Goal: Task Accomplishment & Management: Manage account settings

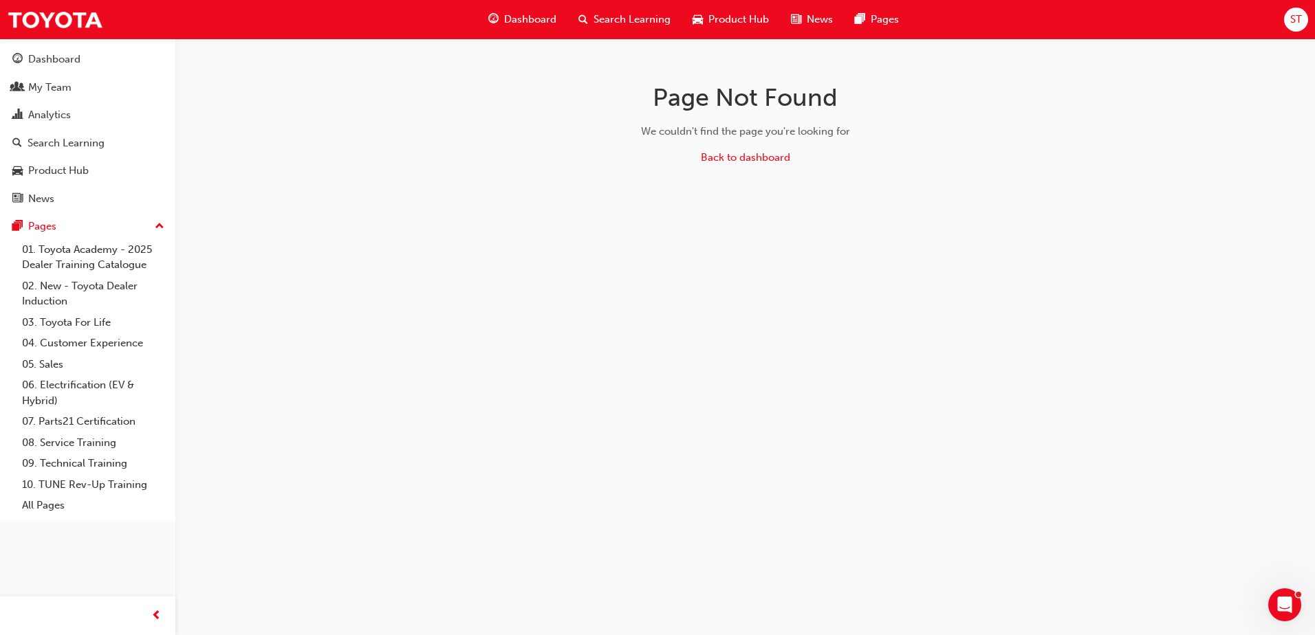
click at [1295, 28] on div "ST" at bounding box center [1296, 20] width 24 height 24
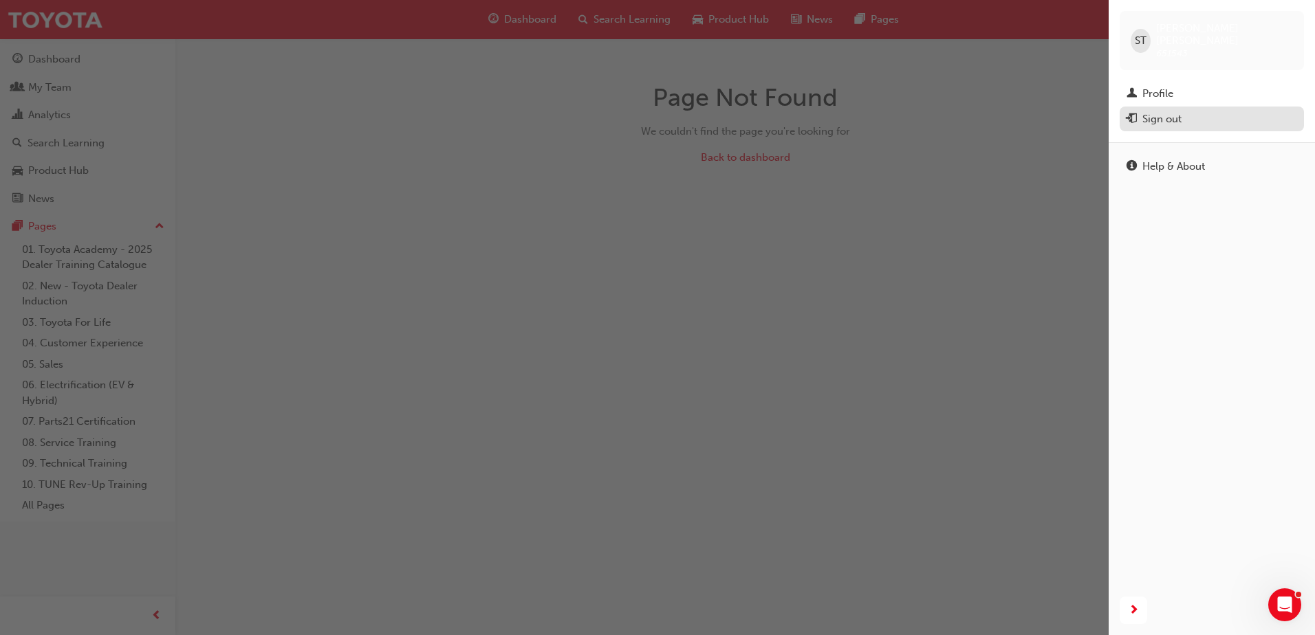
click at [1242, 116] on button "Sign out" at bounding box center [1211, 119] width 184 height 25
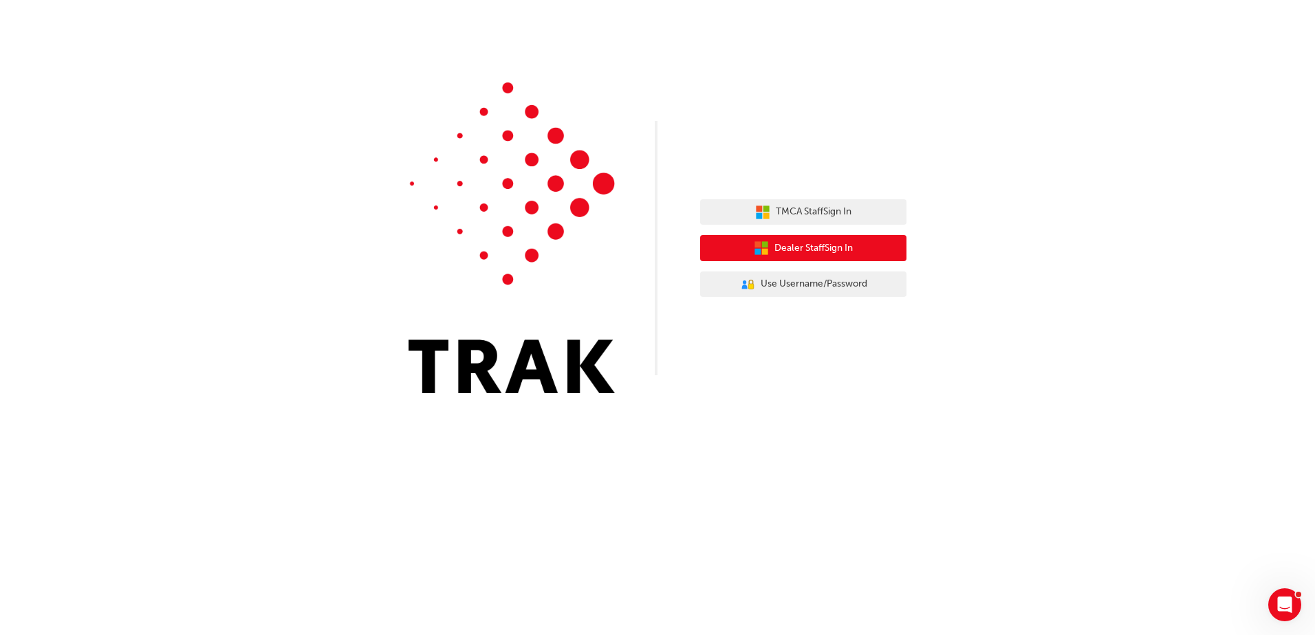
click at [780, 244] on span "Dealer Staff Sign In" at bounding box center [813, 249] width 78 height 16
